Goal: Information Seeking & Learning: Learn about a topic

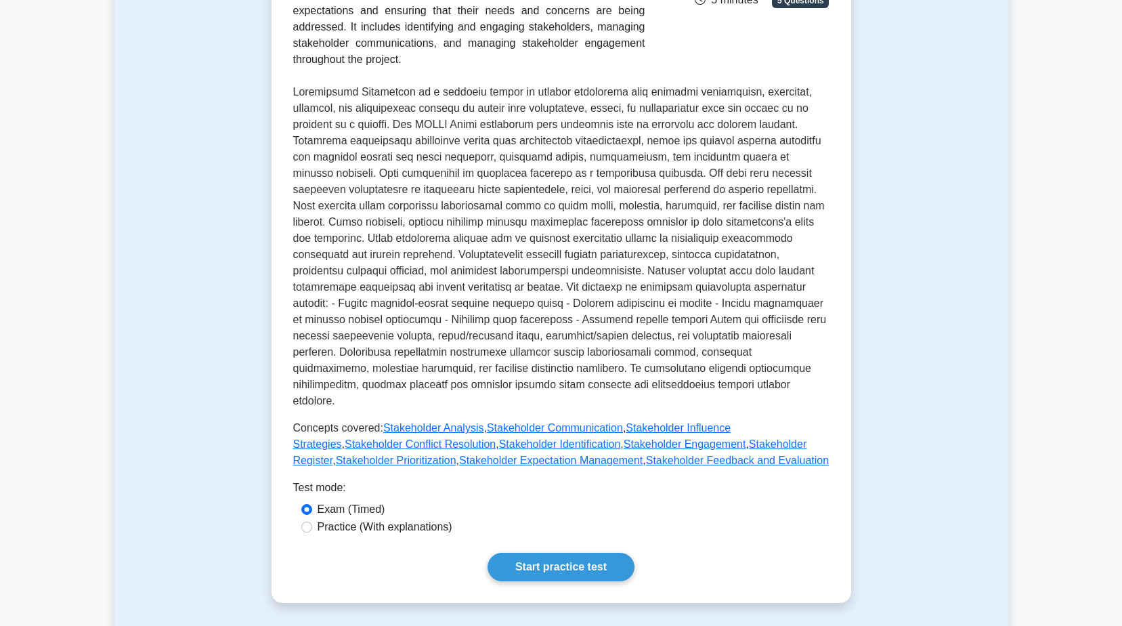
scroll to position [271, 0]
click at [309, 521] on input "Practice (With explanations)" at bounding box center [306, 526] width 11 height 11
radio input "true"
click at [576, 552] on link "Start practice test" at bounding box center [561, 566] width 147 height 28
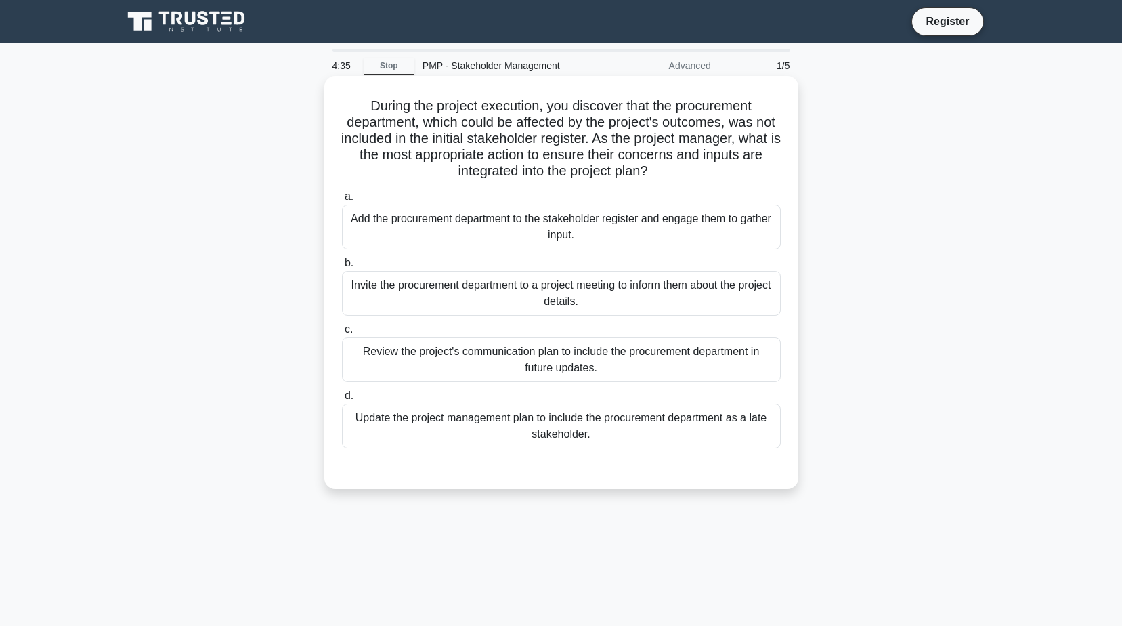
click at [575, 430] on div "Update the project management plan to include the procurement department as a l…" at bounding box center [561, 426] width 439 height 45
click at [342, 400] on input "d. Update the project management plan to include the procurement department as …" at bounding box center [342, 395] width 0 height 9
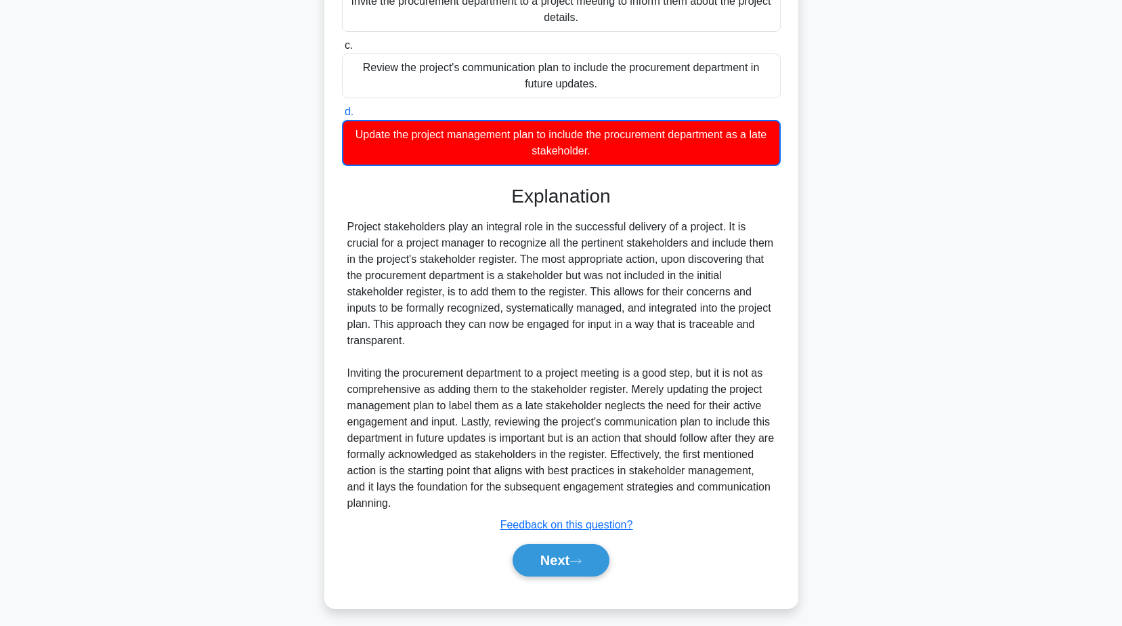
scroll to position [293, 0]
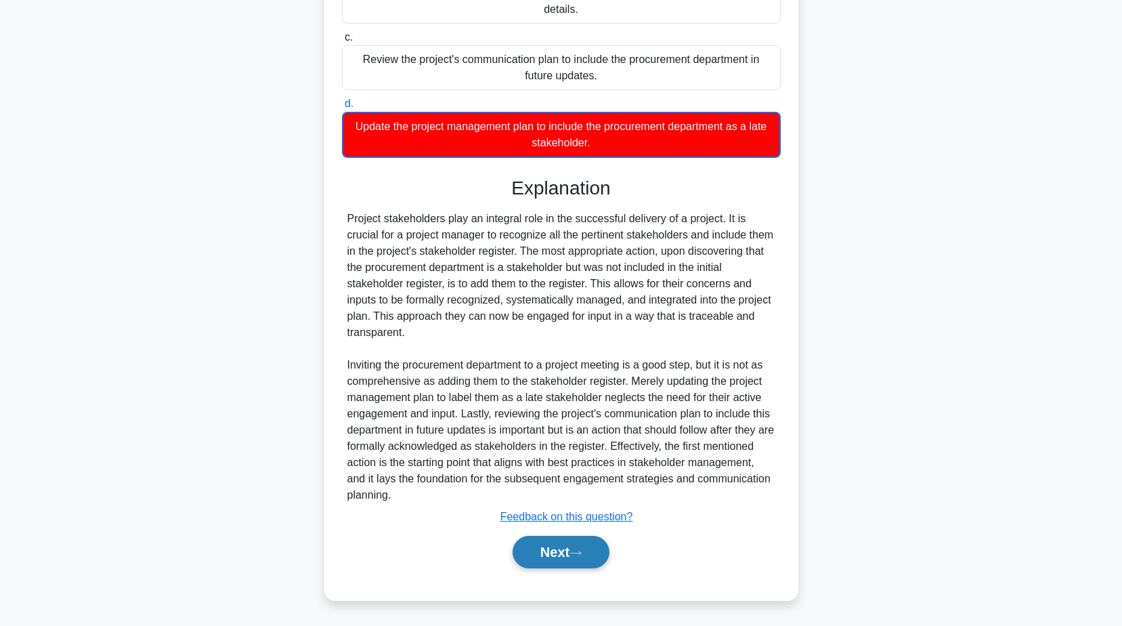
click at [567, 544] on button "Next" at bounding box center [561, 552] width 97 height 33
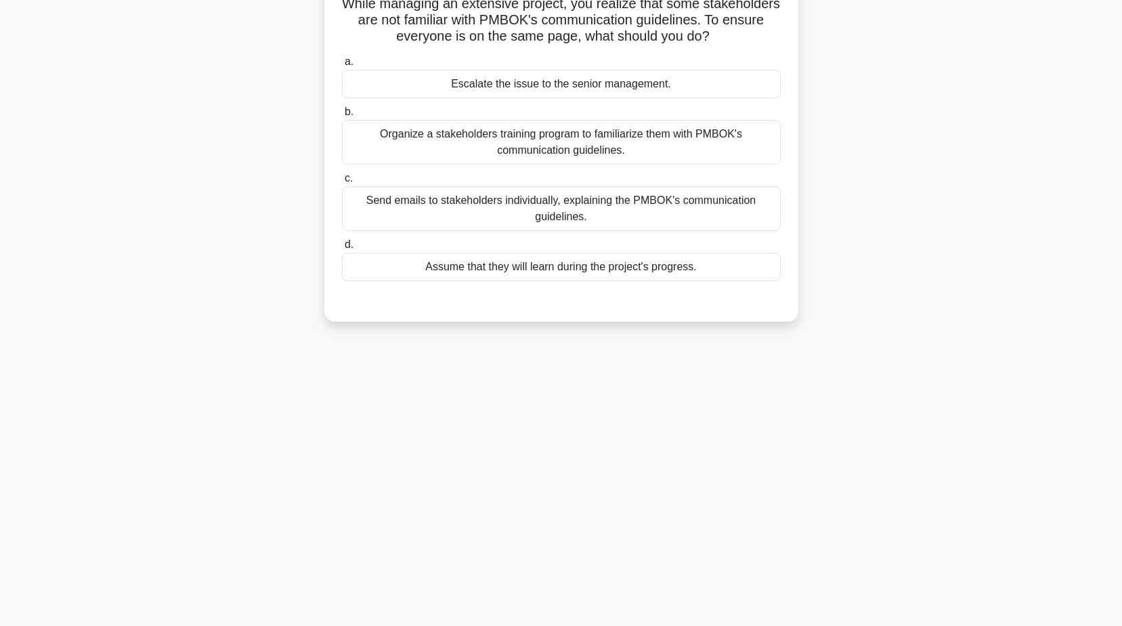
scroll to position [0, 0]
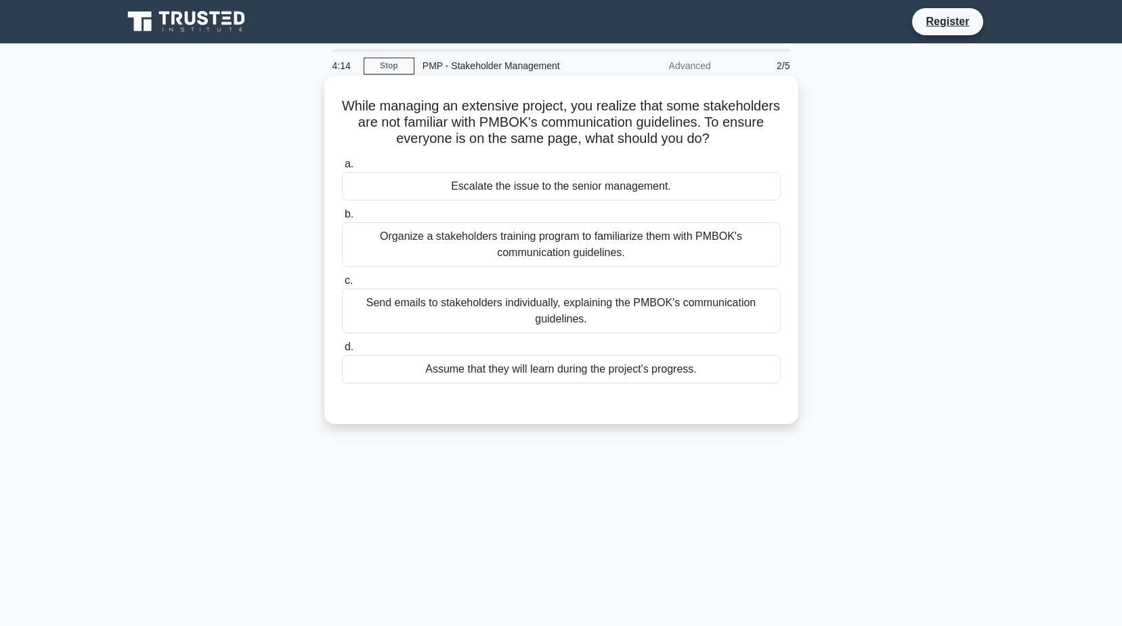
click at [574, 251] on div "Organize a stakeholders training program to familiarize them with PMBOK's commu…" at bounding box center [561, 244] width 439 height 45
click at [342, 219] on input "b. Organize a stakeholders training program to familiarize them with PMBOK's co…" at bounding box center [342, 214] width 0 height 9
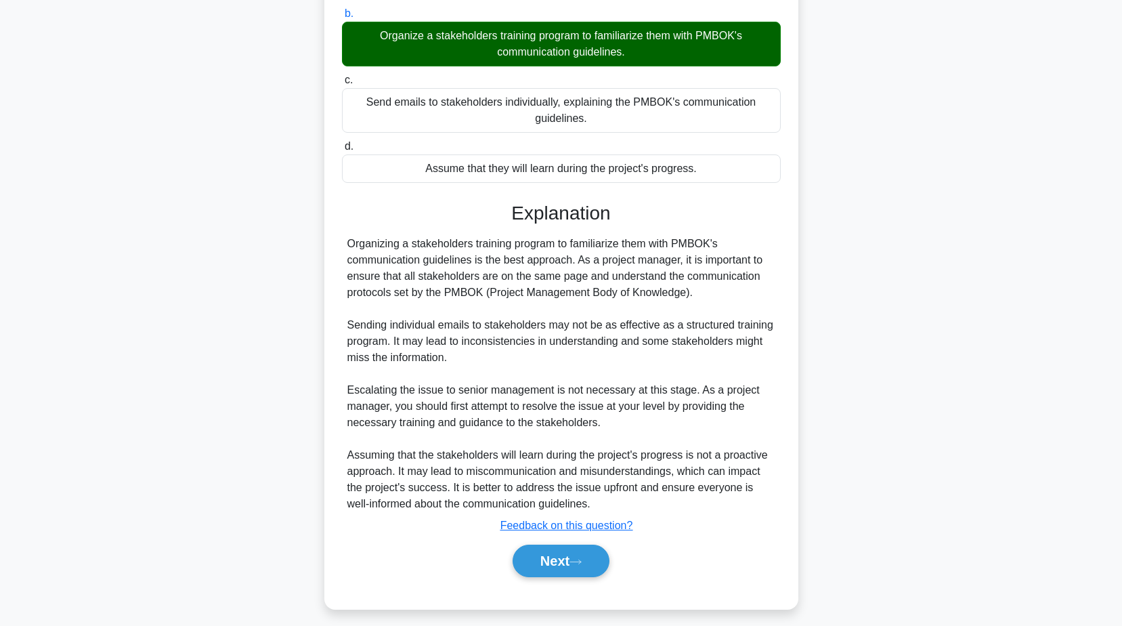
scroll to position [142, 0]
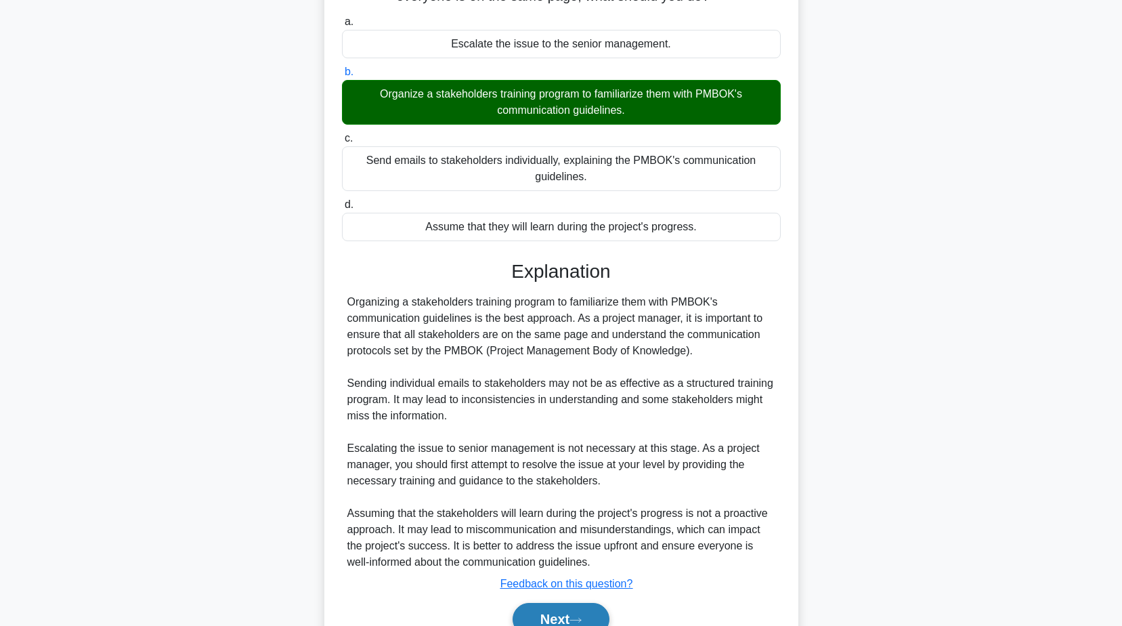
click at [572, 620] on button "Next" at bounding box center [561, 619] width 97 height 33
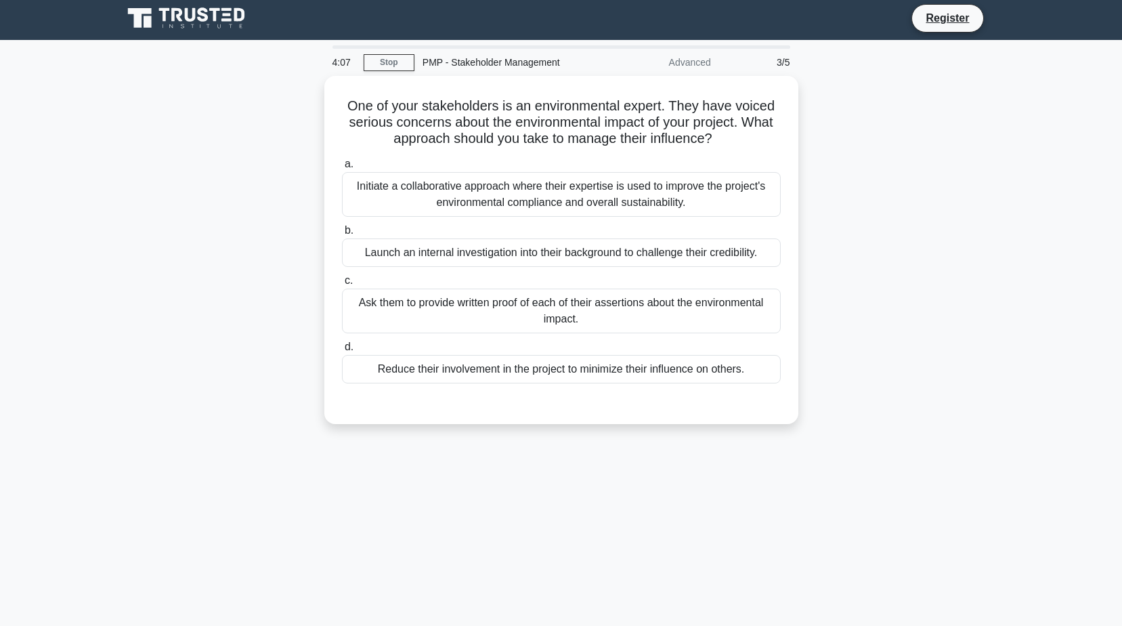
scroll to position [0, 0]
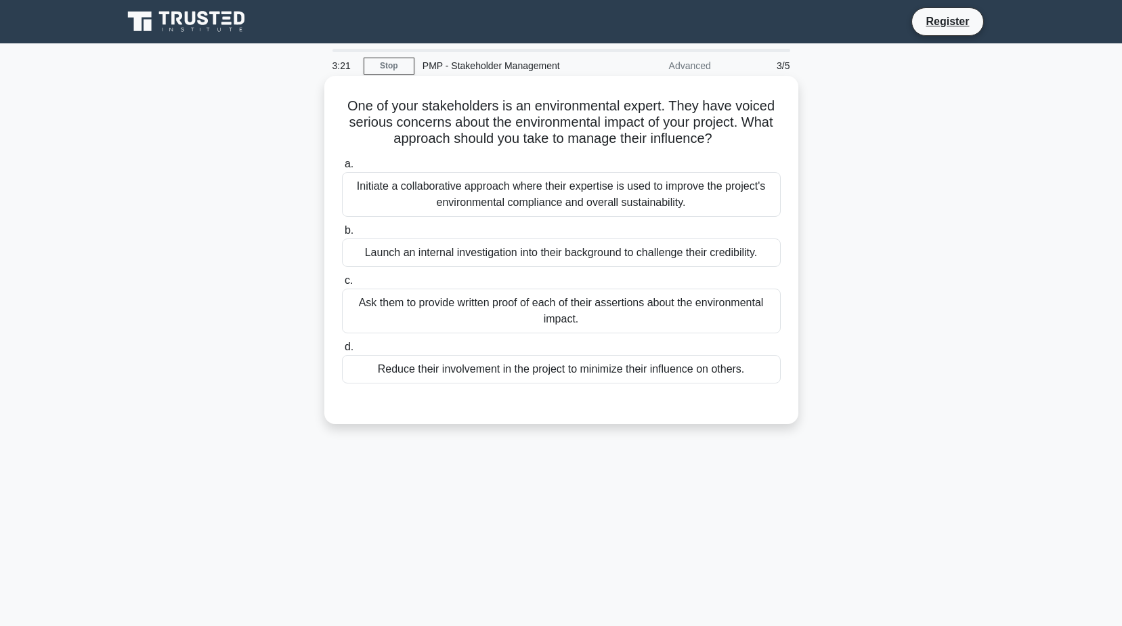
click at [542, 196] on div "Initiate a collaborative approach where their expertise is used to improve the …" at bounding box center [561, 194] width 439 height 45
click at [342, 169] on input "a. Initiate a collaborative approach where their expertise is used to improve t…" at bounding box center [342, 164] width 0 height 9
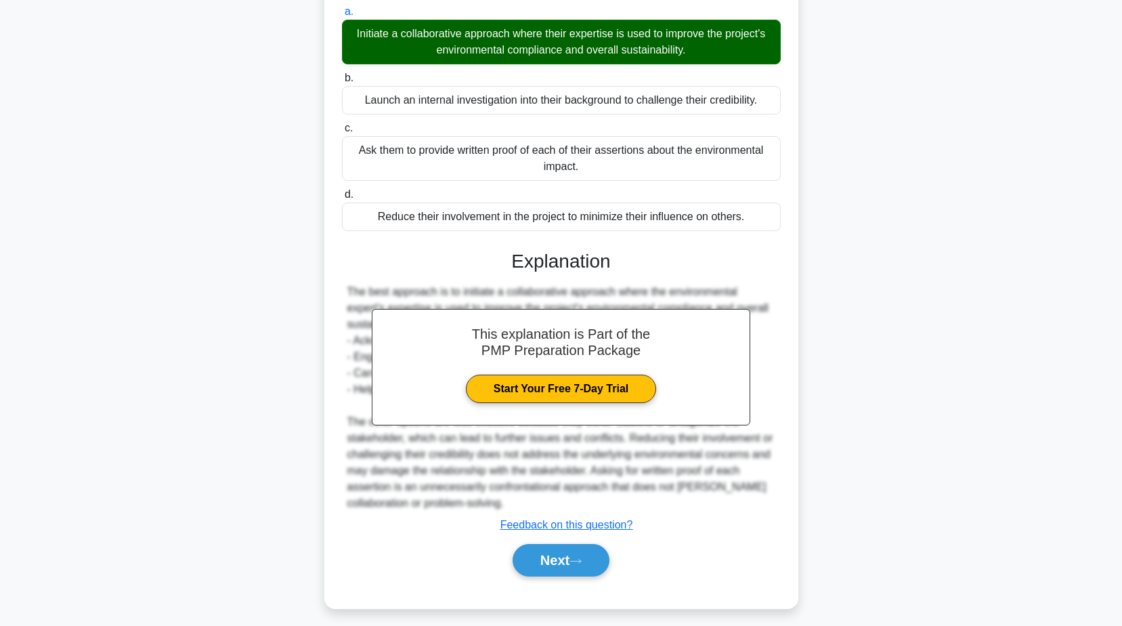
scroll to position [161, 0]
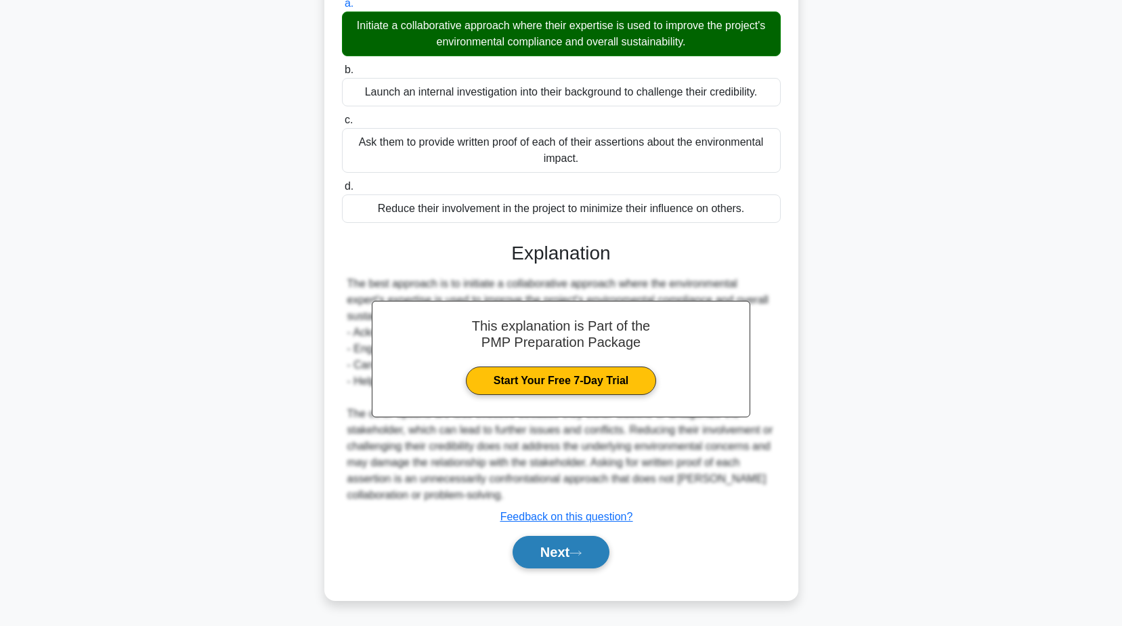
click at [571, 552] on button "Next" at bounding box center [561, 552] width 97 height 33
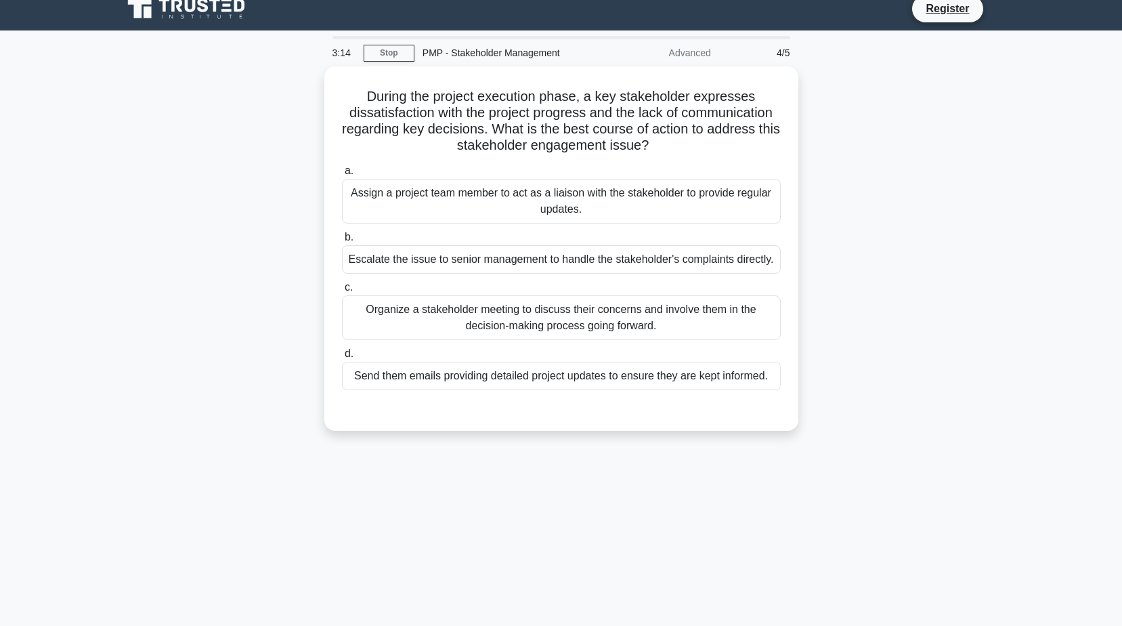
scroll to position [0, 0]
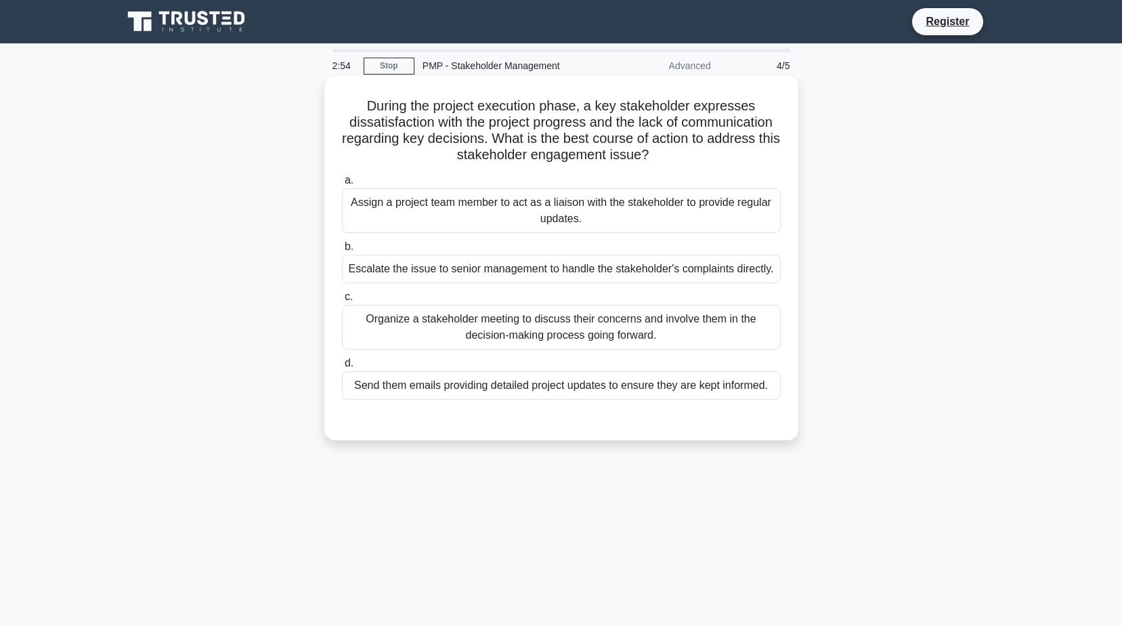
click at [602, 328] on div "Organize a stakeholder meeting to discuss their concerns and involve them in th…" at bounding box center [561, 327] width 439 height 45
click at [342, 301] on input "c. Organize a stakeholder meeting to discuss their concerns and involve them in…" at bounding box center [342, 297] width 0 height 9
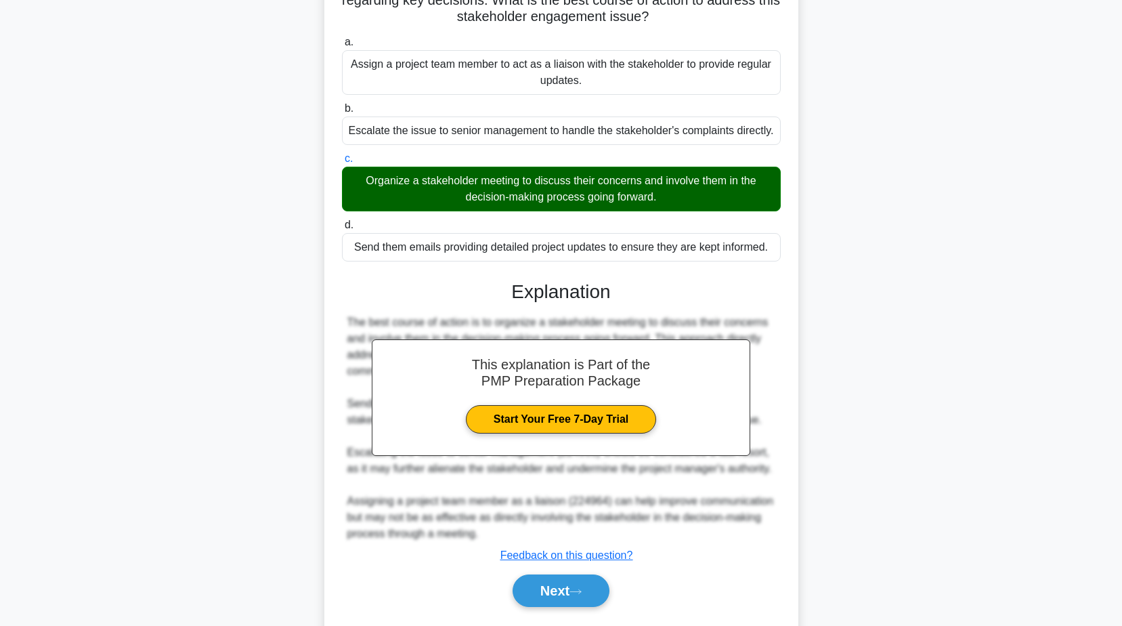
scroll to position [177, 0]
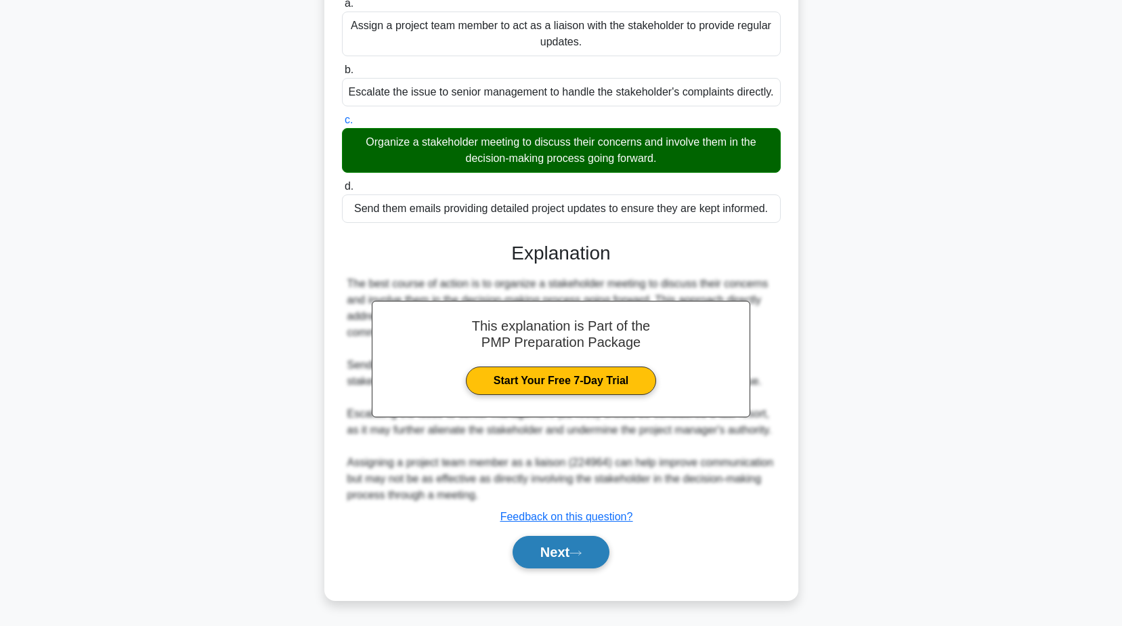
click at [559, 551] on button "Next" at bounding box center [561, 552] width 97 height 33
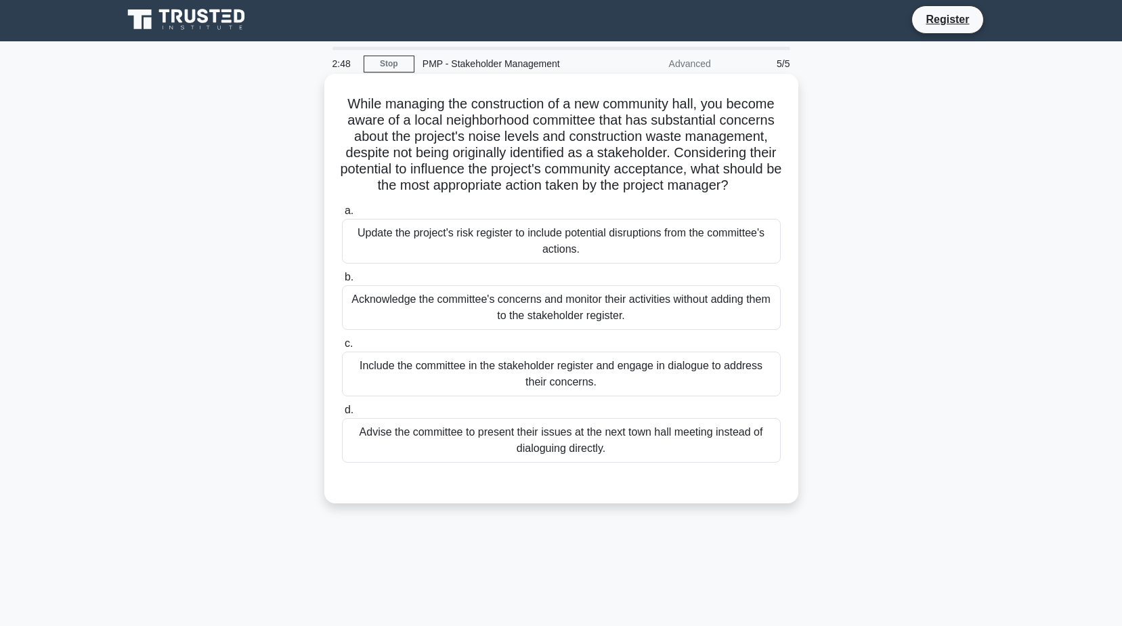
scroll to position [0, 0]
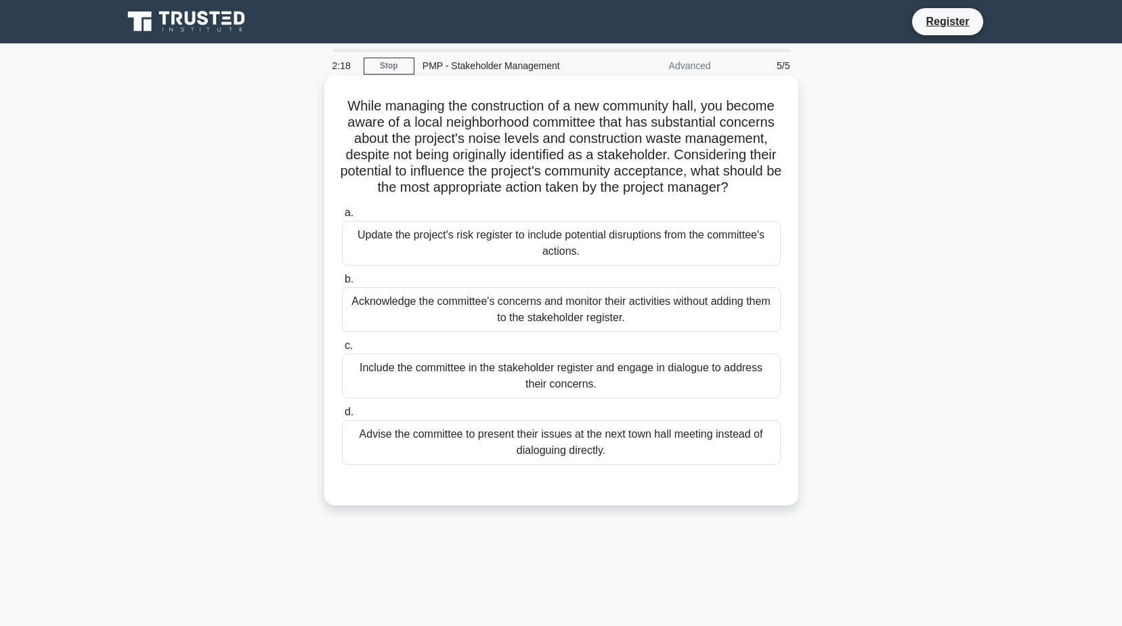
click at [603, 393] on div "Include the committee in the stakeholder register and engage in dialogue to add…" at bounding box center [561, 375] width 439 height 45
click at [342, 350] on input "c. Include the committee in the stakeholder register and engage in dialogue to …" at bounding box center [342, 345] width 0 height 9
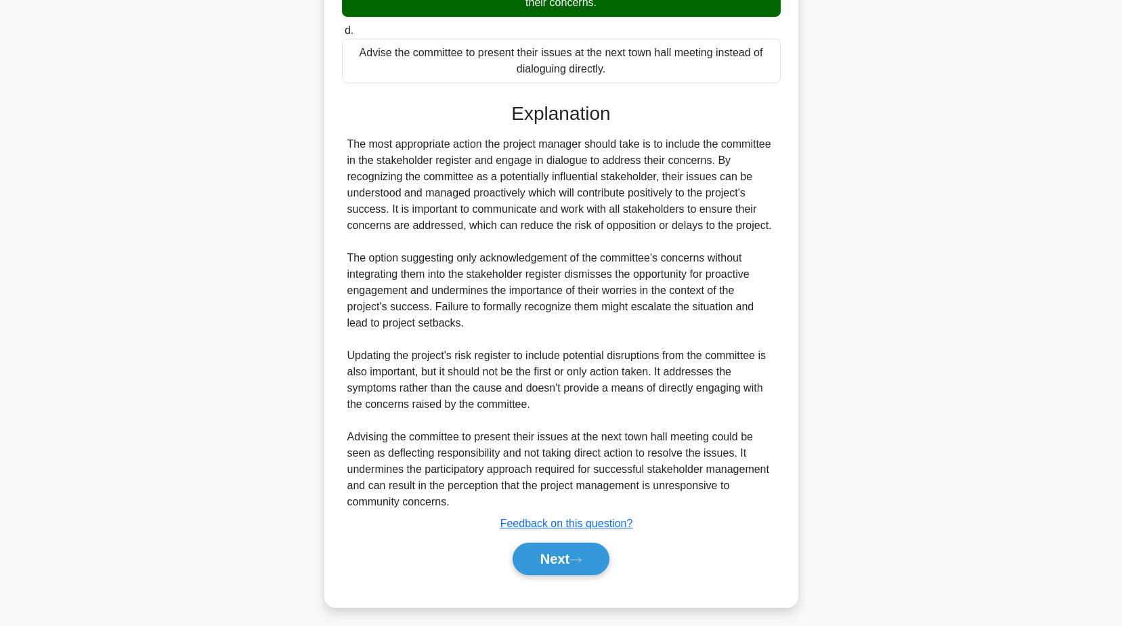
scroll to position [405, 0]
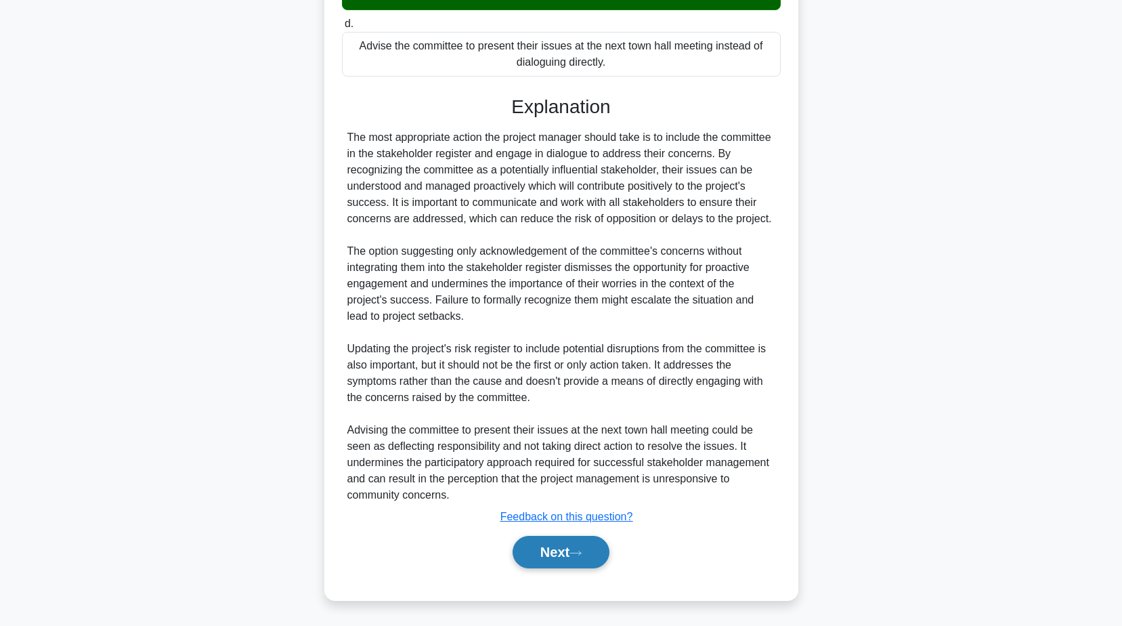
click at [565, 549] on button "Next" at bounding box center [561, 552] width 97 height 33
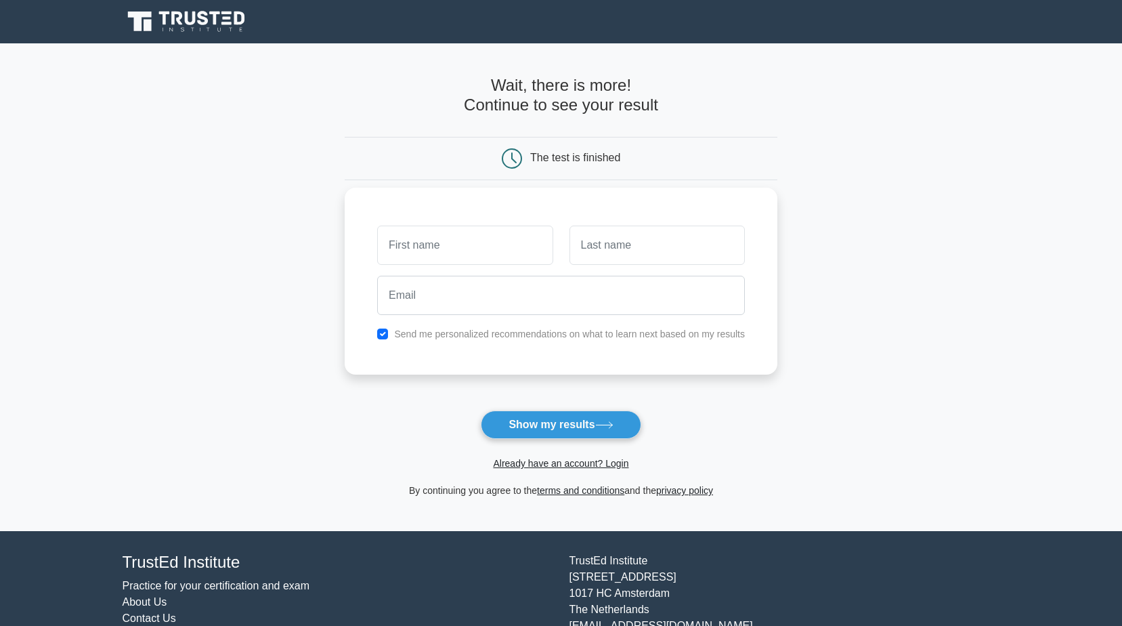
click at [465, 253] on input "text" at bounding box center [464, 244] width 175 height 39
type input "t"
type input "Tombe"
click at [611, 243] on input "text" at bounding box center [656, 244] width 175 height 39
type input "Ronald"
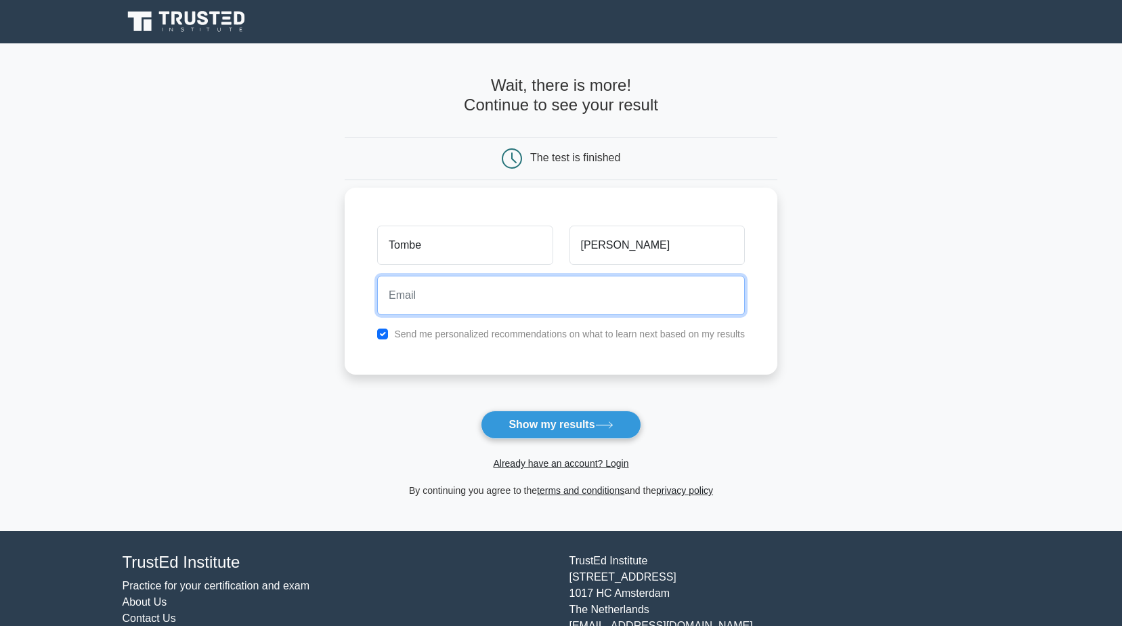
click at [490, 299] on input "email" at bounding box center [561, 295] width 368 height 39
type input "rtombe86@gmail.com"
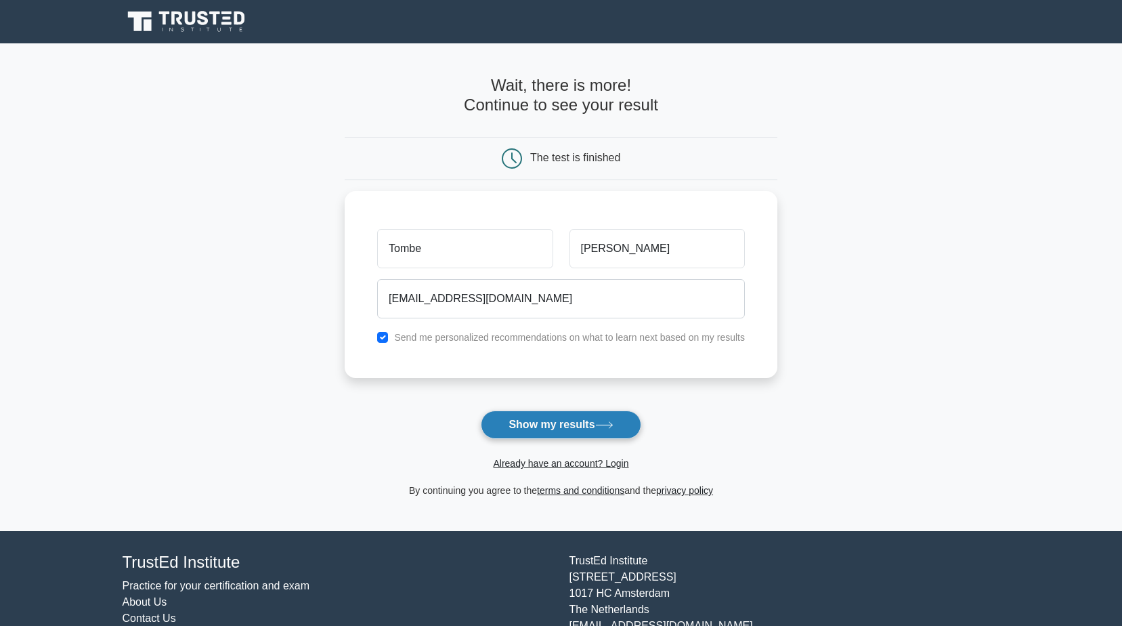
click at [543, 427] on button "Show my results" at bounding box center [561, 424] width 160 height 28
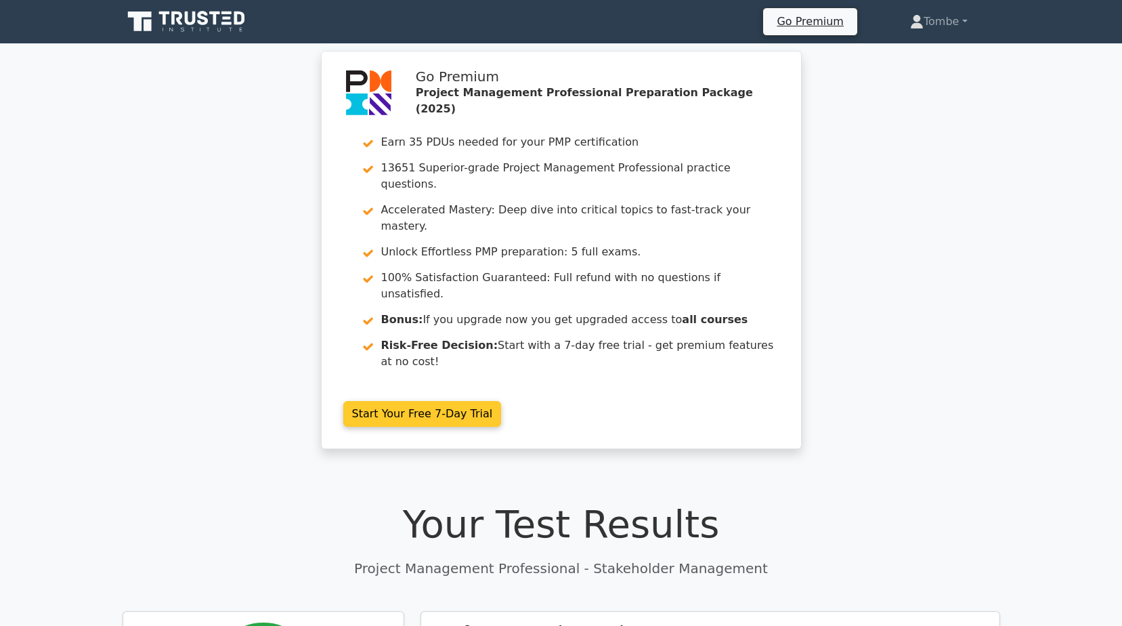
click at [410, 401] on link "Start Your Free 7-Day Trial" at bounding box center [422, 414] width 158 height 26
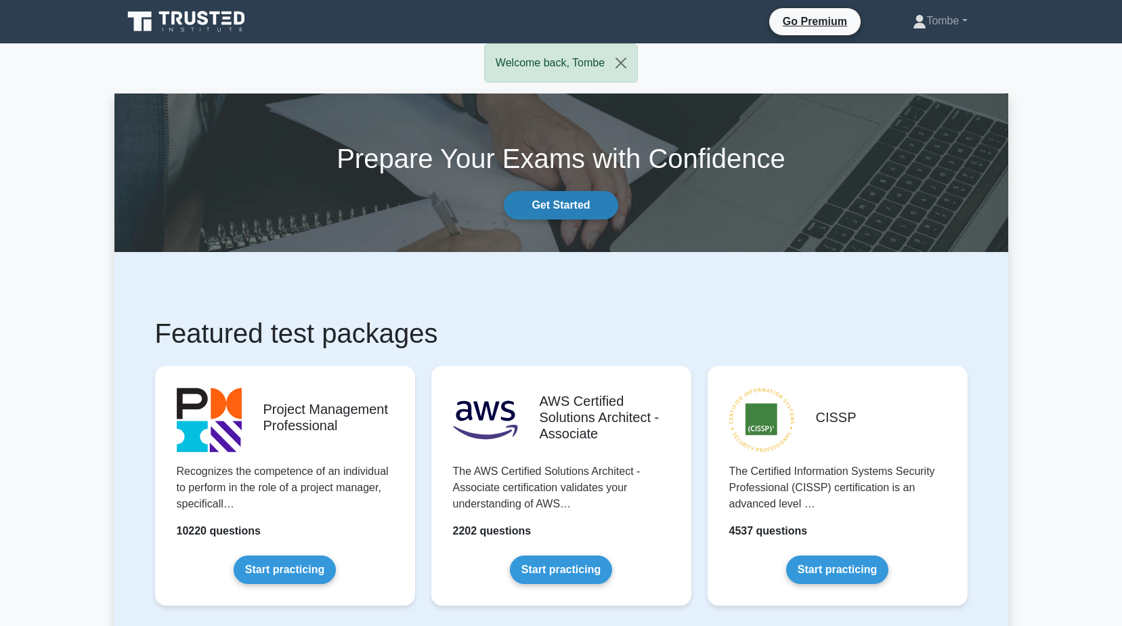
click at [584, 207] on link "Get Started" at bounding box center [561, 205] width 114 height 28
